Goal: Information Seeking & Learning: Learn about a topic

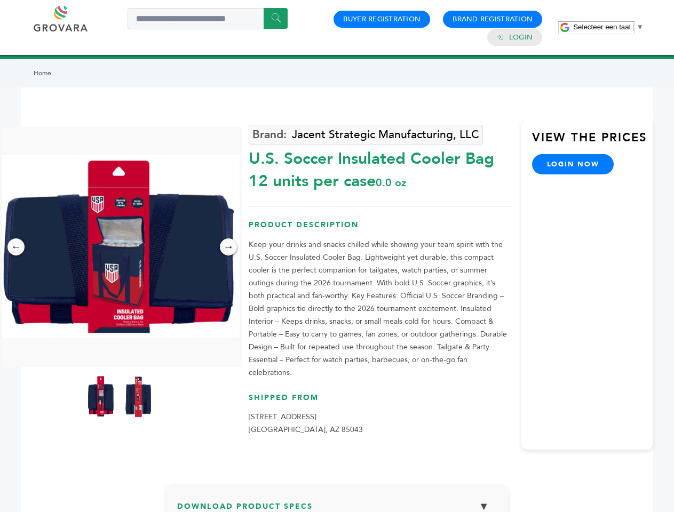
click at [608, 27] on span "Selecteer een taal" at bounding box center [601, 27] width 57 height 8
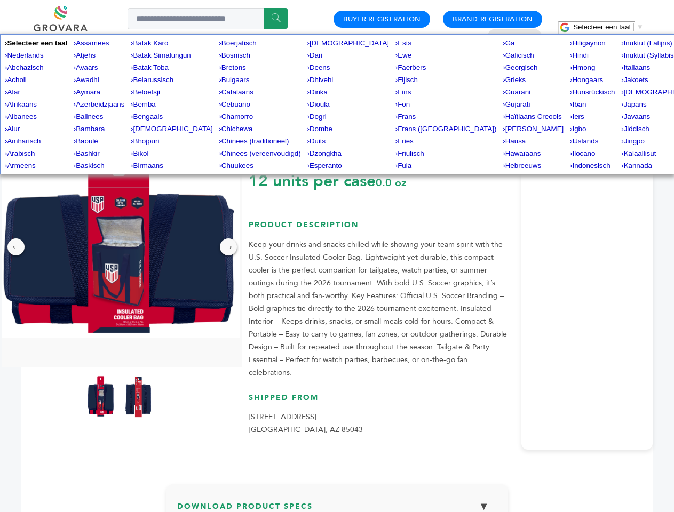
click at [120, 247] on img at bounding box center [119, 246] width 240 height 183
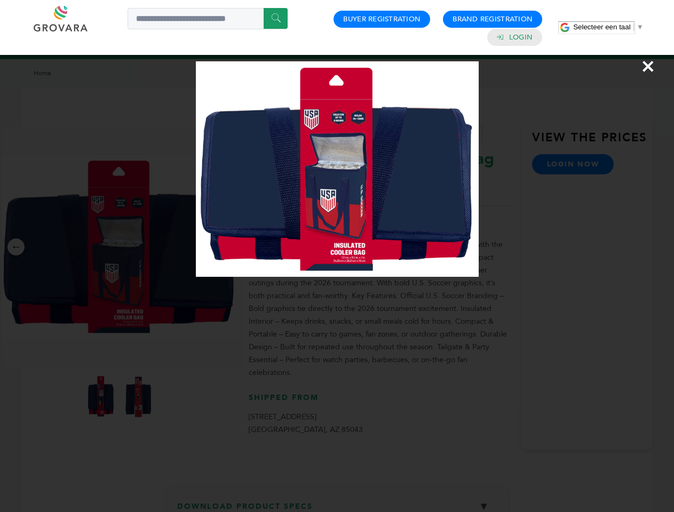
click at [16, 247] on div "×" at bounding box center [337, 256] width 674 height 512
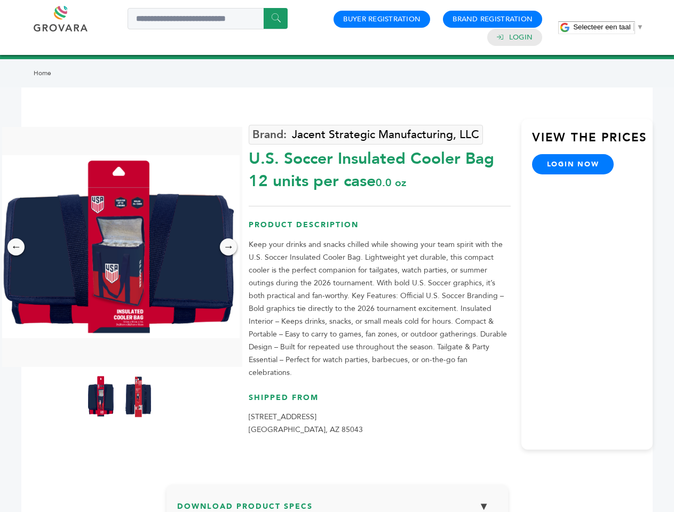
click at [228, 247] on div "→" at bounding box center [228, 247] width 17 height 17
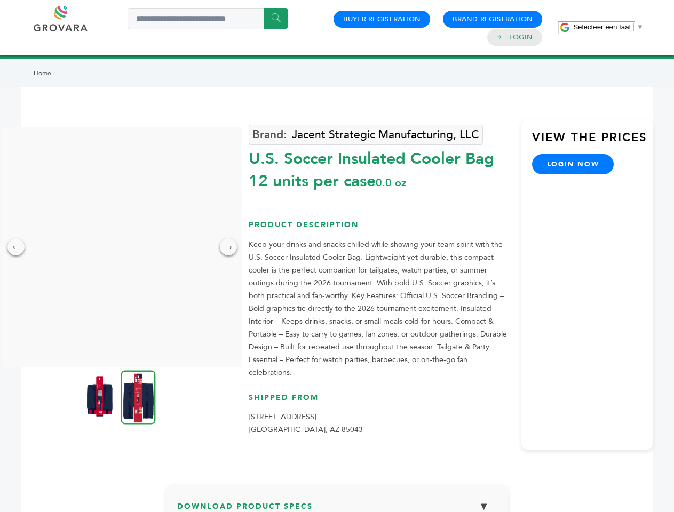
click at [101, 397] on img at bounding box center [99, 396] width 27 height 43
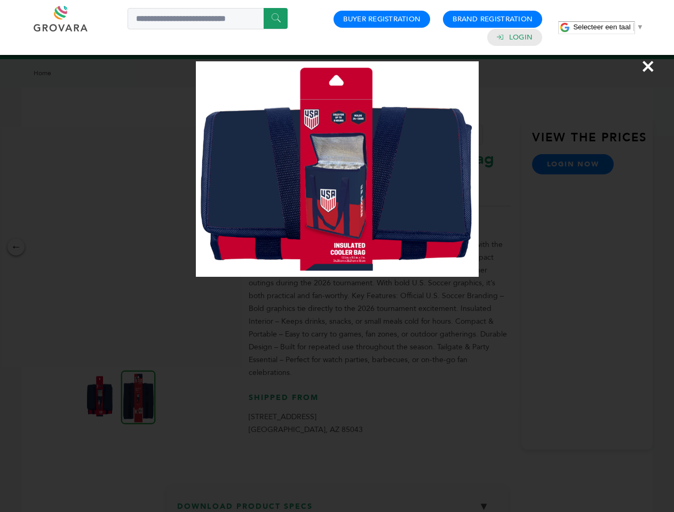
click at [138, 397] on div "×" at bounding box center [337, 256] width 674 height 512
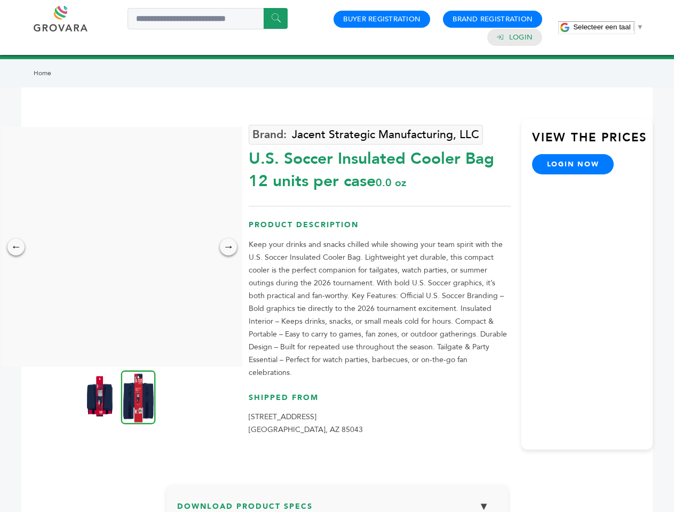
click at [337, 497] on h3 "Download Product Specs ▼" at bounding box center [337, 510] width 320 height 31
